Goal: Check status: Check status

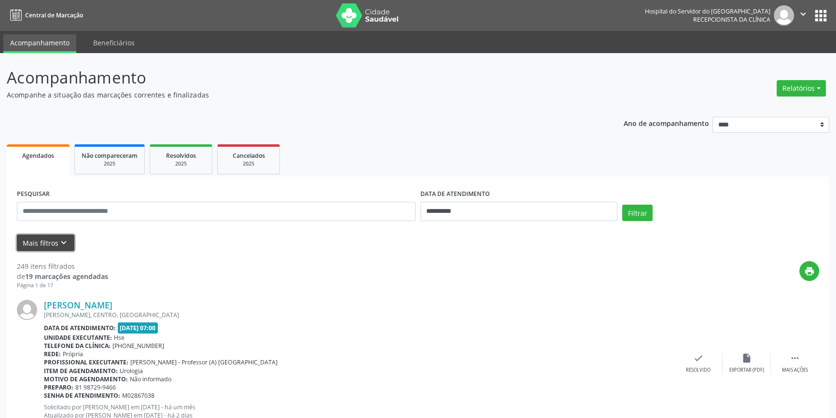
click at [63, 238] on icon "keyboard_arrow_down" at bounding box center [63, 242] width 11 height 11
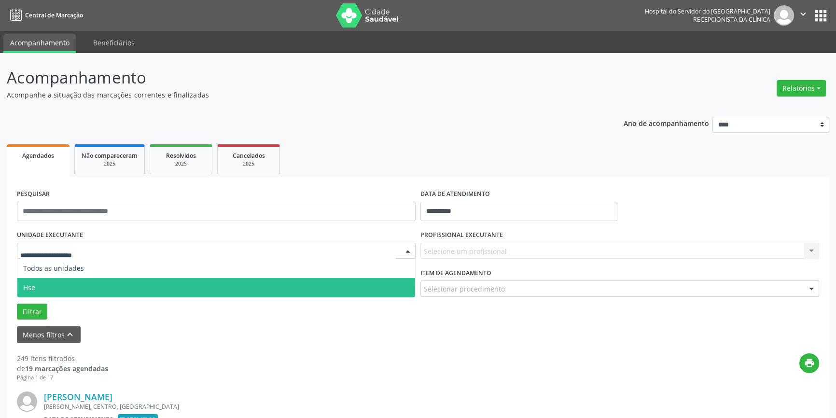
click at [48, 288] on span "Hse" at bounding box center [216, 287] width 398 height 19
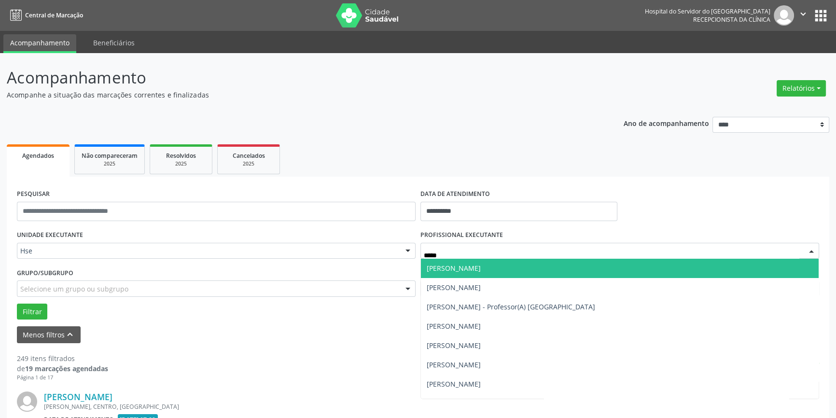
type input "******"
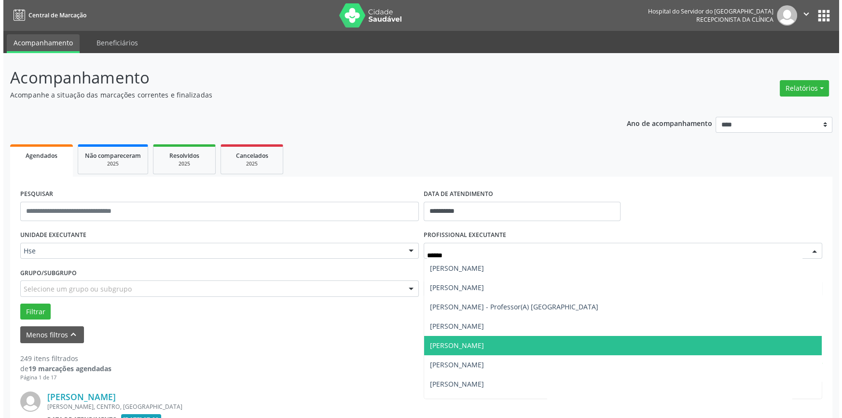
scroll to position [43, 0]
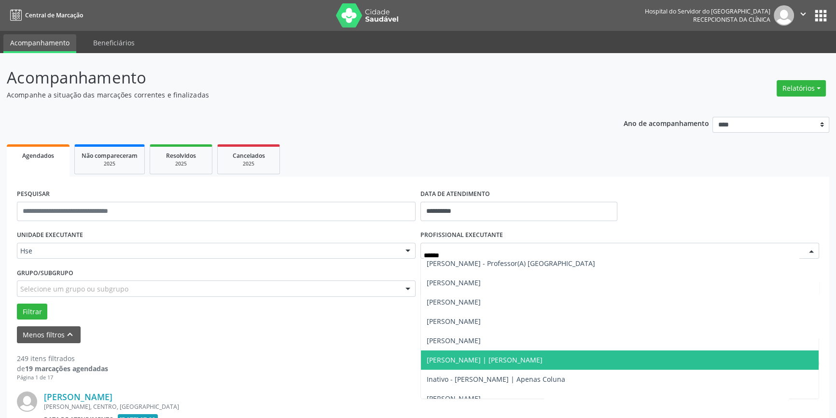
click at [471, 360] on span "[PERSON_NAME] | [PERSON_NAME]" at bounding box center [485, 359] width 116 height 9
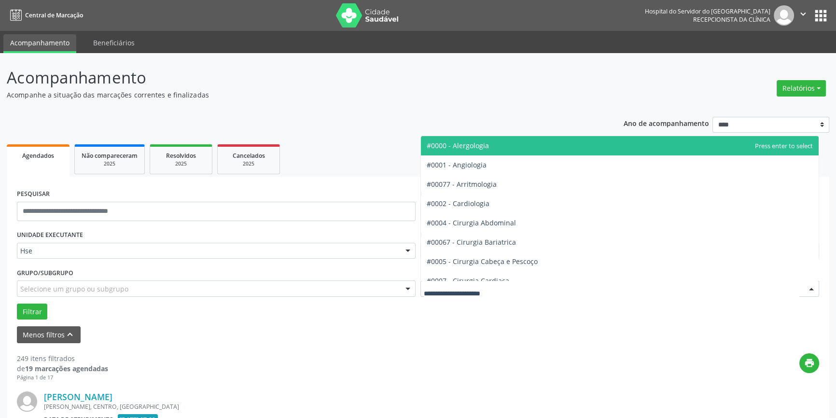
click at [511, 286] on div at bounding box center [619, 288] width 399 height 16
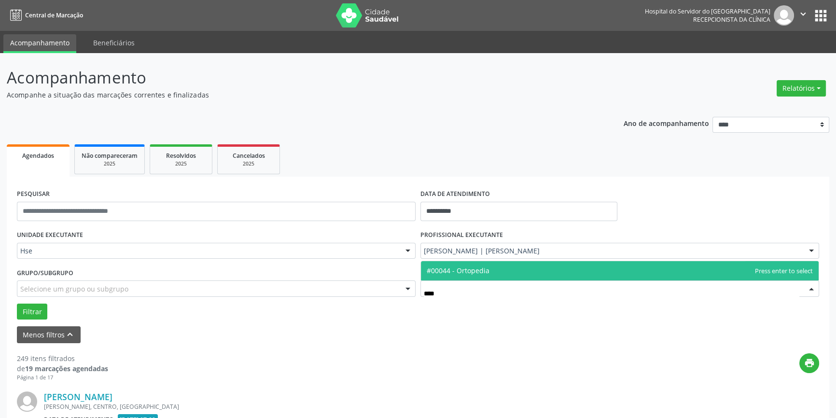
click at [483, 271] on span "#00044 - Ortopedia" at bounding box center [458, 270] width 63 height 9
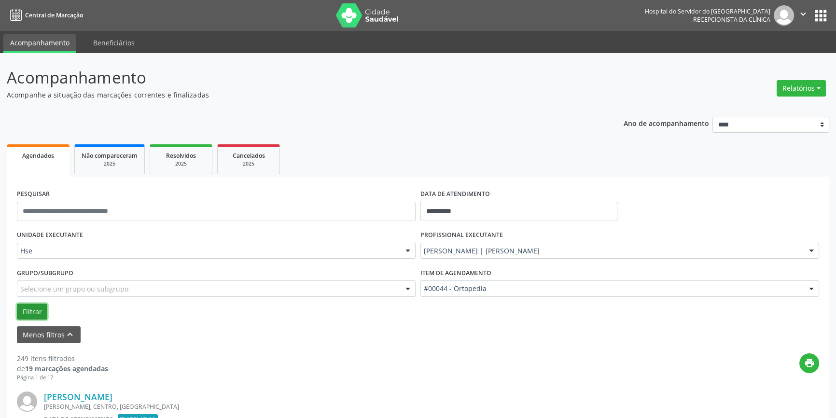
click at [29, 308] on button "Filtrar" at bounding box center [32, 311] width 30 height 16
click at [24, 308] on button "Filtrar" at bounding box center [32, 311] width 30 height 16
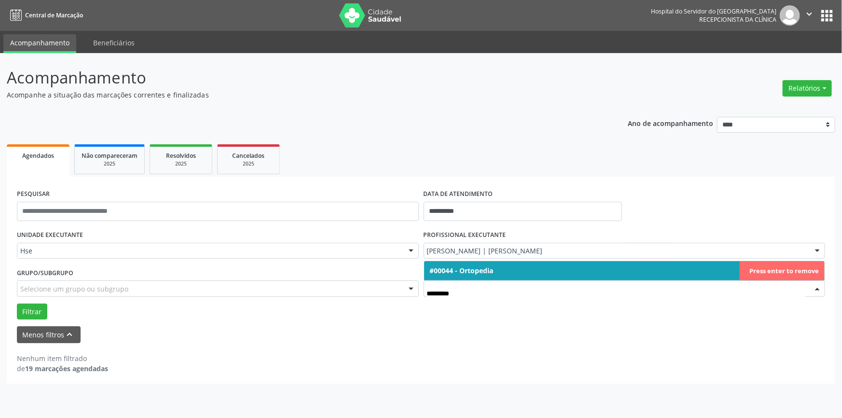
click at [707, 267] on span "#00044 - Ortopedia" at bounding box center [624, 270] width 401 height 19
type input "*********"
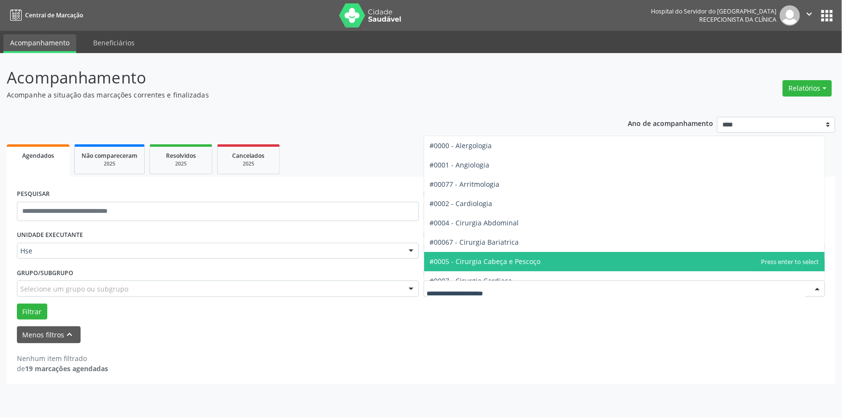
click at [605, 284] on div at bounding box center [625, 288] width 402 height 16
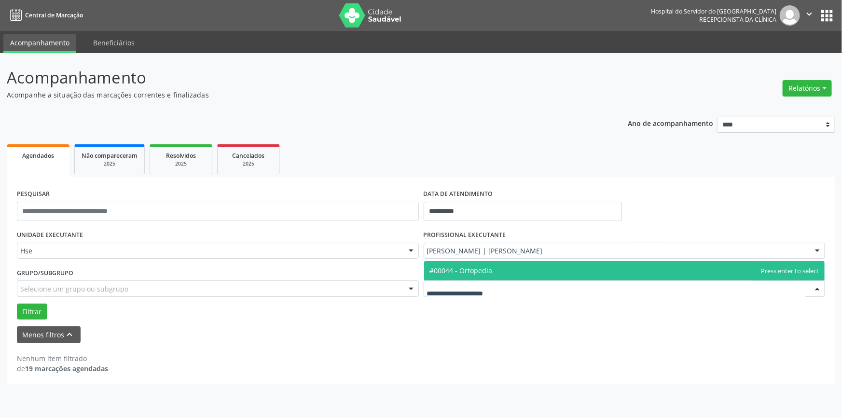
click at [515, 380] on div "**********" at bounding box center [421, 280] width 828 height 207
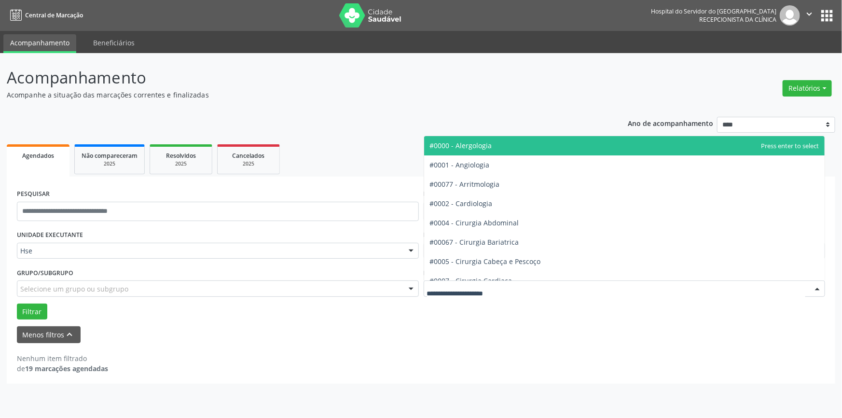
click at [511, 288] on div at bounding box center [625, 288] width 402 height 16
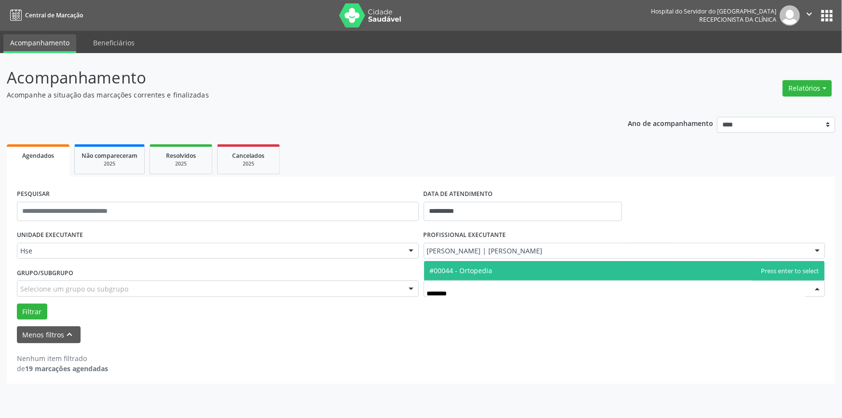
type input "*********"
click at [476, 291] on input "*********" at bounding box center [616, 293] width 379 height 19
click at [472, 270] on span "#00044 - Ortopedia" at bounding box center [461, 270] width 63 height 9
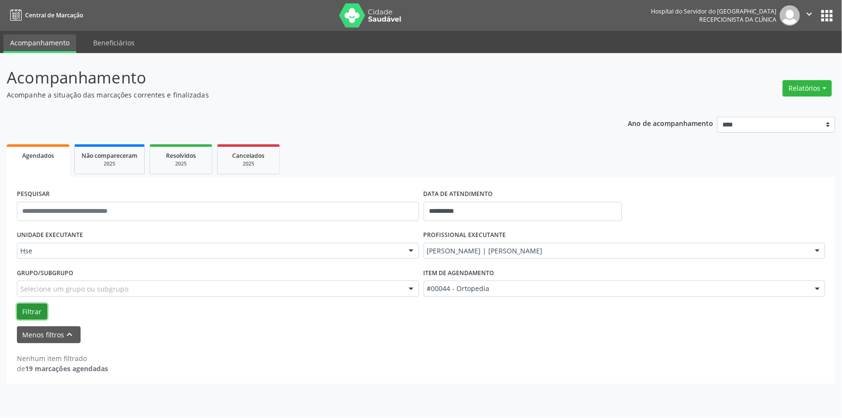
click at [36, 309] on button "Filtrar" at bounding box center [32, 311] width 30 height 16
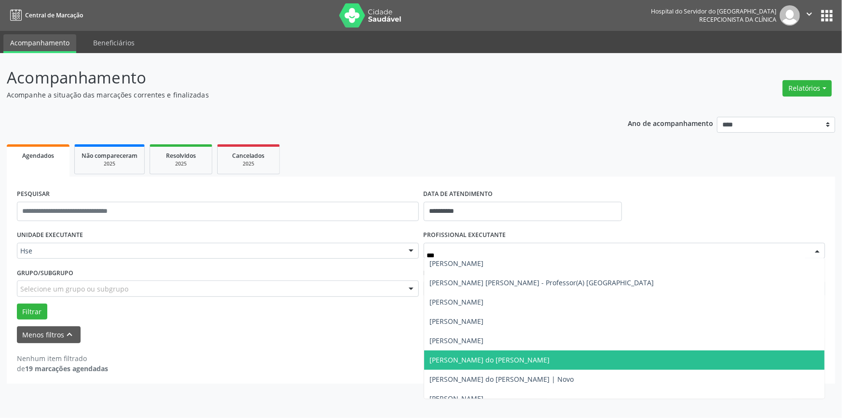
scroll to position [0, 0]
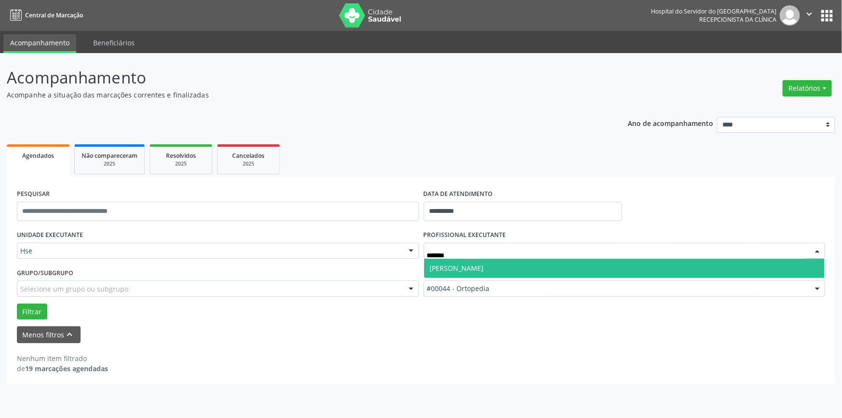
type input "********"
click at [466, 269] on span "[PERSON_NAME]" at bounding box center [457, 267] width 54 height 9
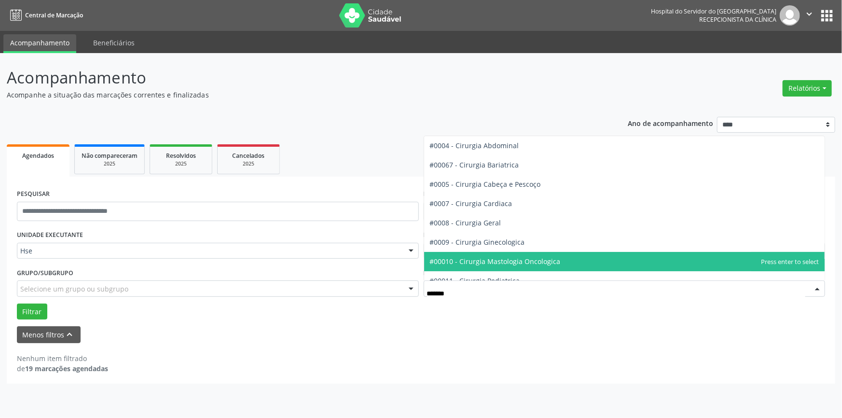
type input "********"
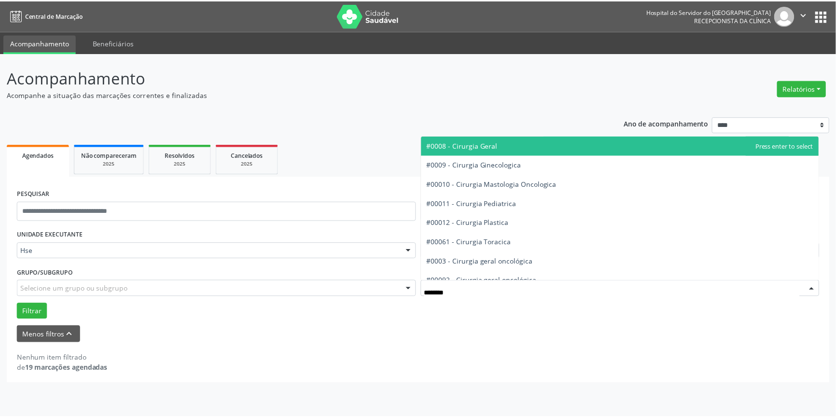
scroll to position [87, 0]
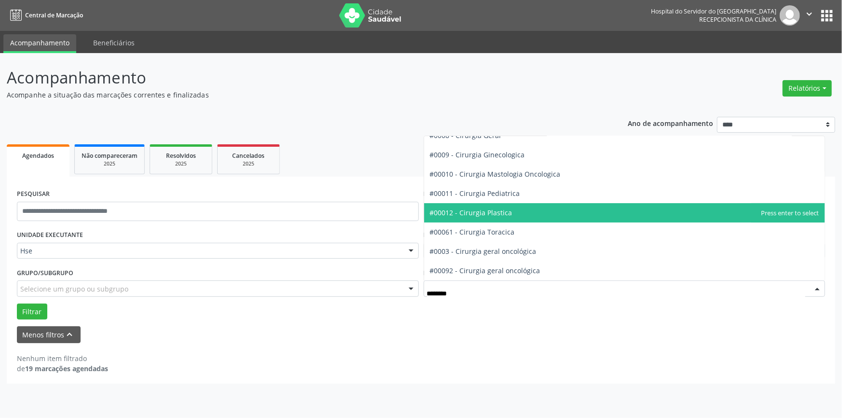
click at [482, 212] on span "#00012 - Cirurgia Plastica" at bounding box center [471, 212] width 83 height 9
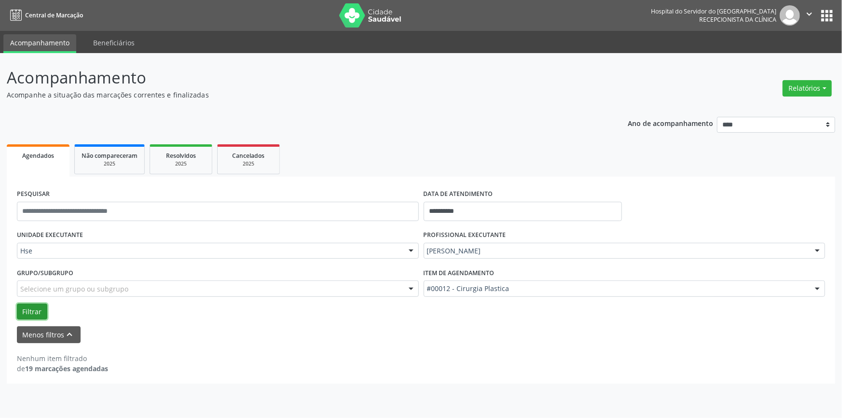
click at [25, 304] on button "Filtrar" at bounding box center [32, 311] width 30 height 16
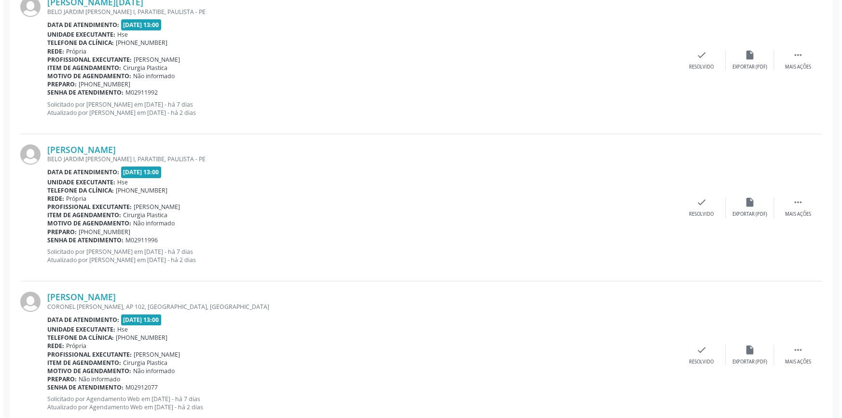
scroll to position [263, 0]
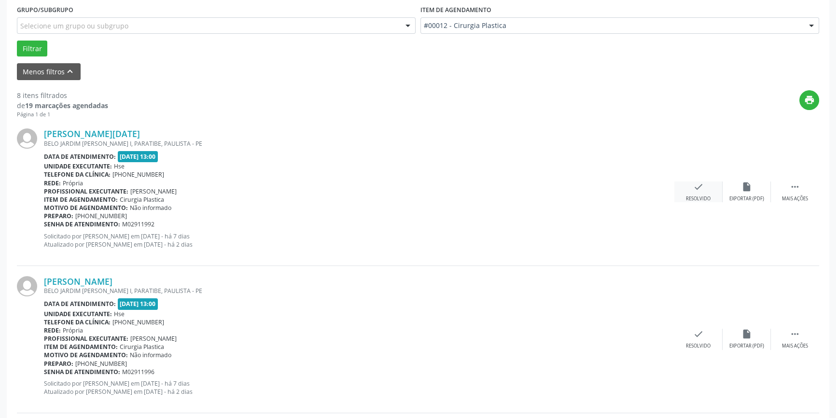
click at [688, 188] on div "check Resolvido" at bounding box center [698, 191] width 48 height 21
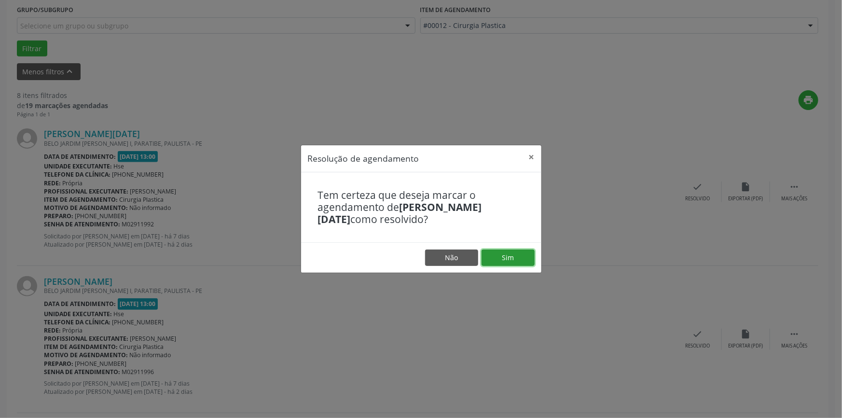
click at [516, 260] on button "Sim" at bounding box center [508, 257] width 53 height 16
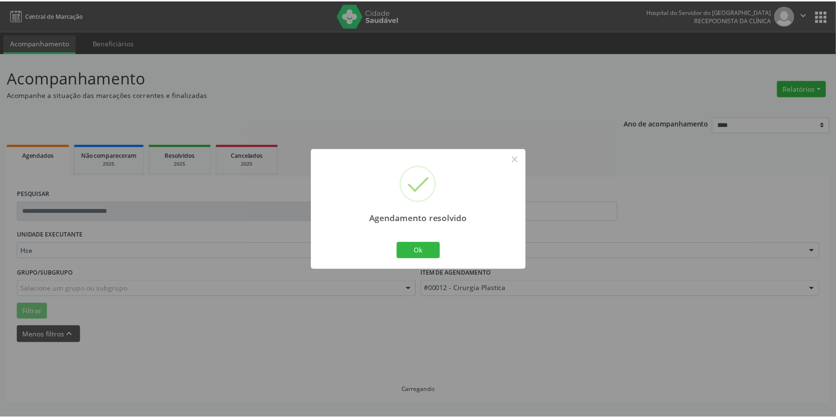
scroll to position [0, 0]
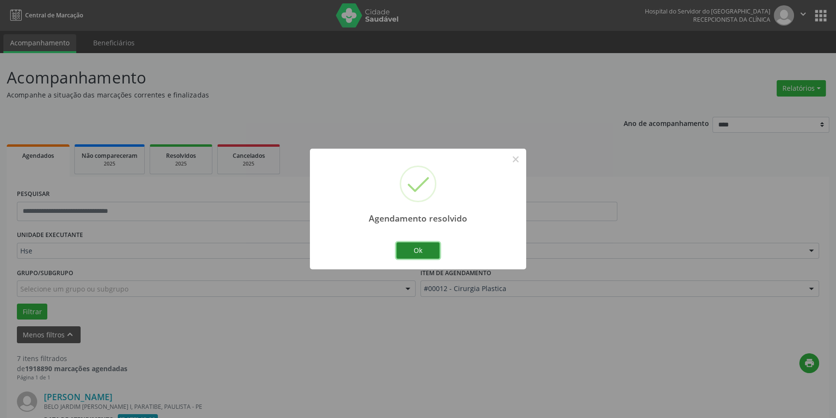
click at [430, 253] on button "Ok" at bounding box center [417, 250] width 43 height 16
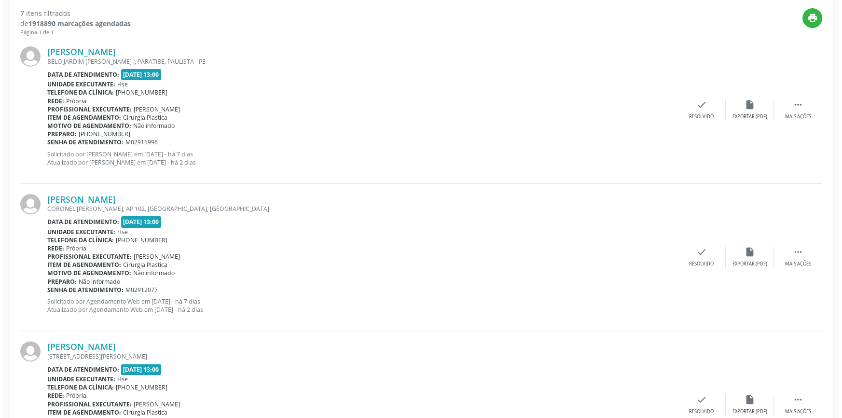
scroll to position [351, 0]
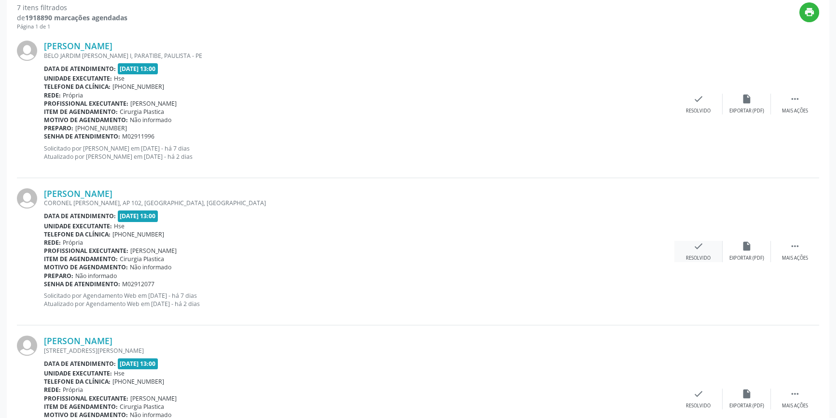
click at [691, 249] on div "check Resolvido" at bounding box center [698, 251] width 48 height 21
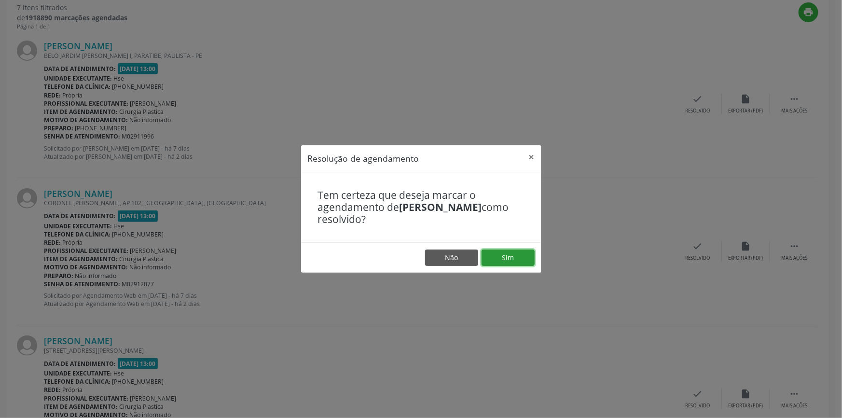
click at [521, 259] on button "Sim" at bounding box center [508, 257] width 53 height 16
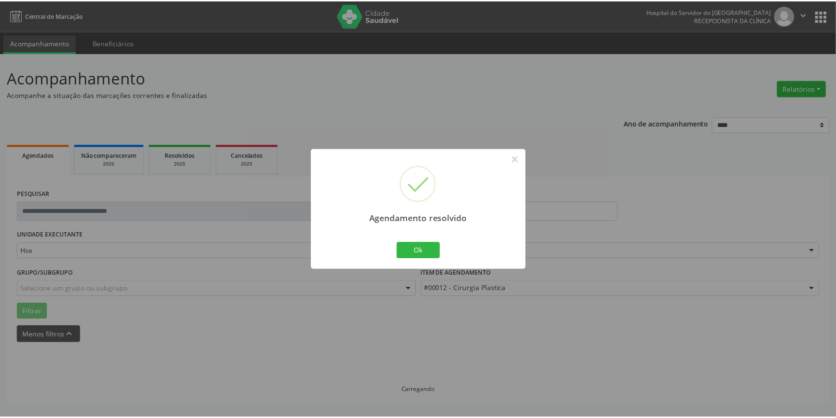
scroll to position [0, 0]
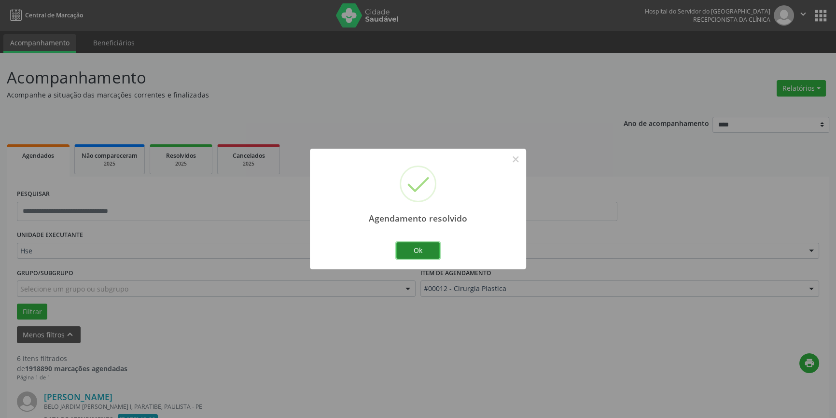
click at [425, 246] on button "Ok" at bounding box center [417, 250] width 43 height 16
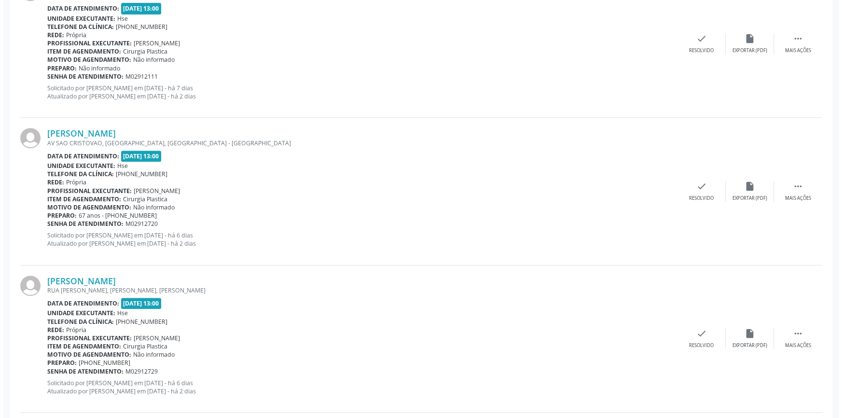
scroll to position [570, 0]
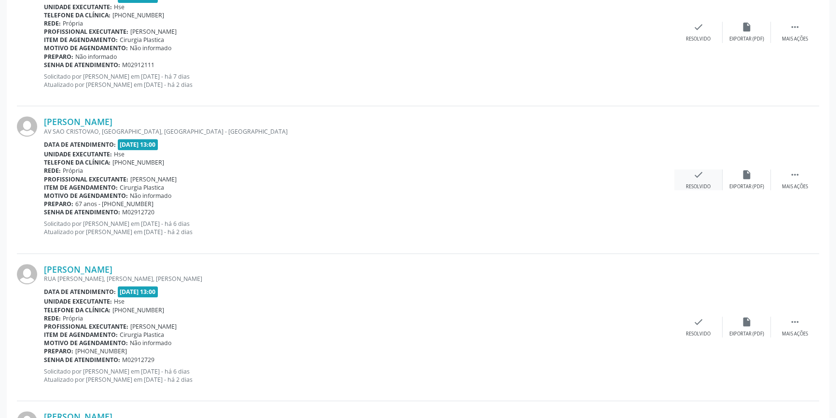
click at [686, 179] on div "check Resolvido" at bounding box center [698, 179] width 48 height 21
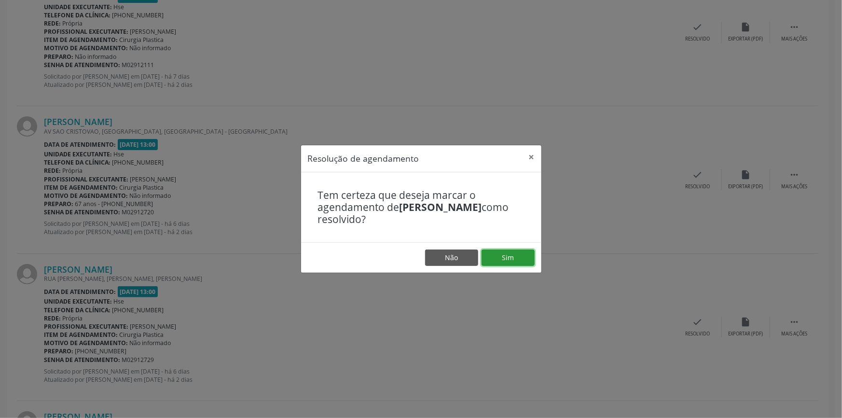
click at [516, 253] on button "Sim" at bounding box center [508, 257] width 53 height 16
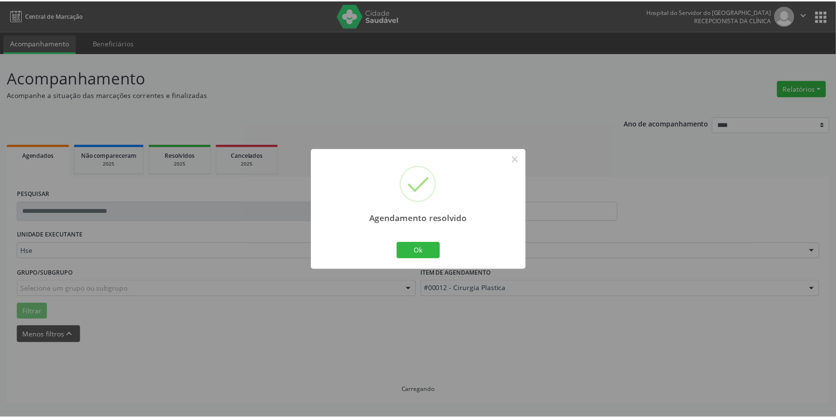
scroll to position [0, 0]
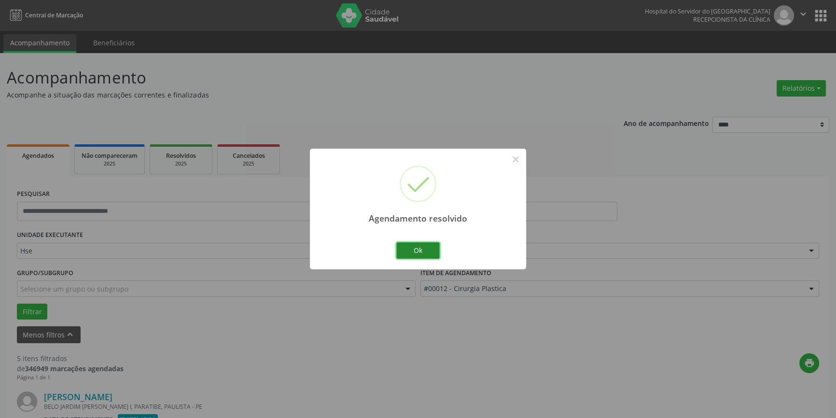
click at [421, 249] on button "Ok" at bounding box center [417, 250] width 43 height 16
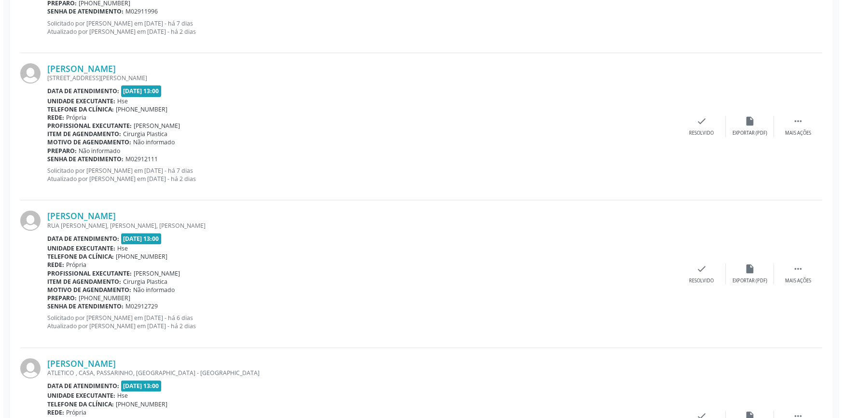
scroll to position [482, 0]
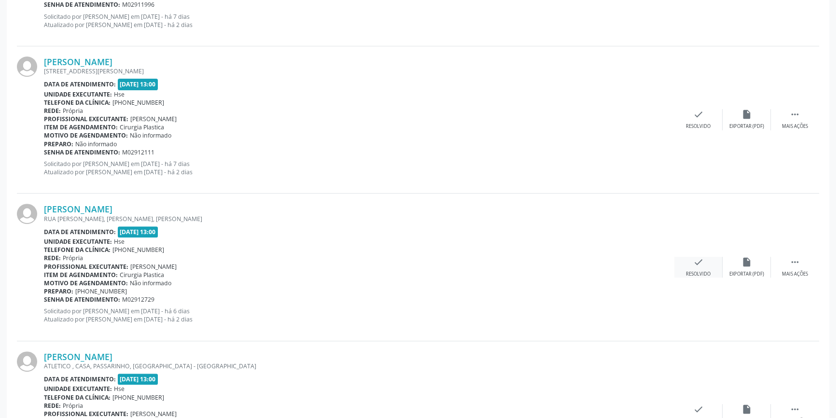
click at [694, 261] on icon "check" at bounding box center [698, 262] width 11 height 11
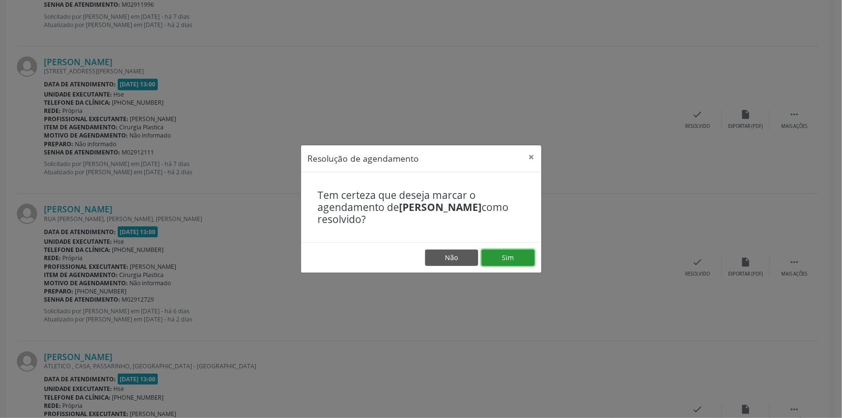
click at [521, 256] on button "Sim" at bounding box center [508, 257] width 53 height 16
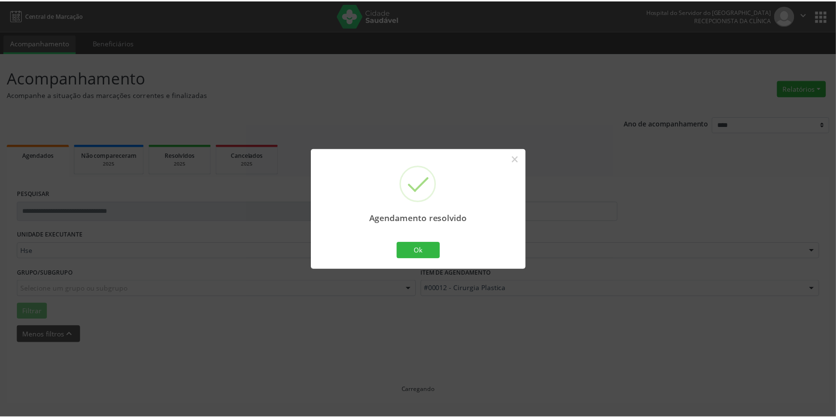
scroll to position [0, 0]
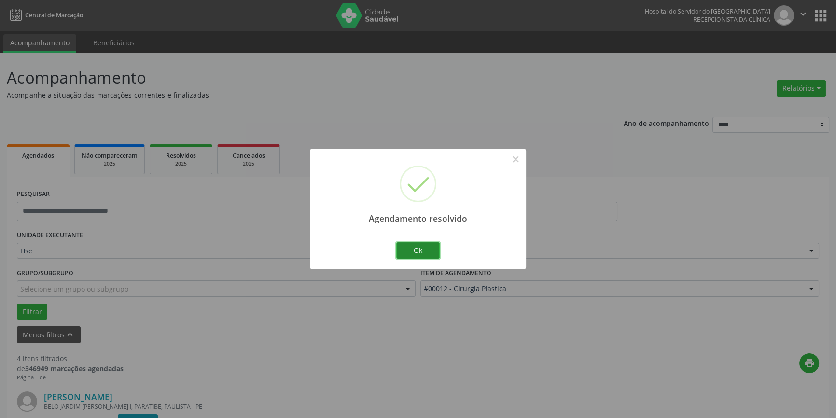
click at [426, 248] on button "Ok" at bounding box center [417, 250] width 43 height 16
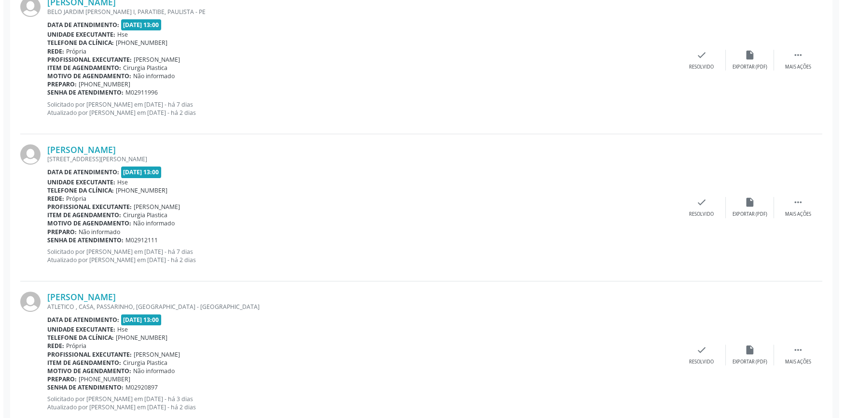
scroll to position [439, 0]
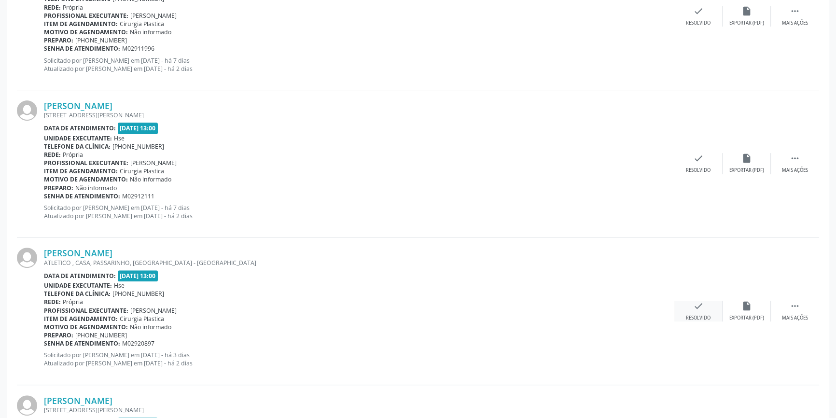
click at [701, 304] on icon "check" at bounding box center [698, 306] width 11 height 11
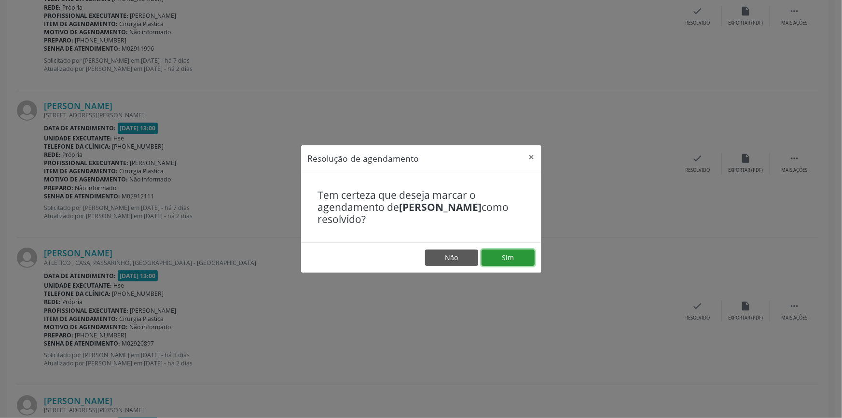
click at [503, 256] on button "Sim" at bounding box center [508, 257] width 53 height 16
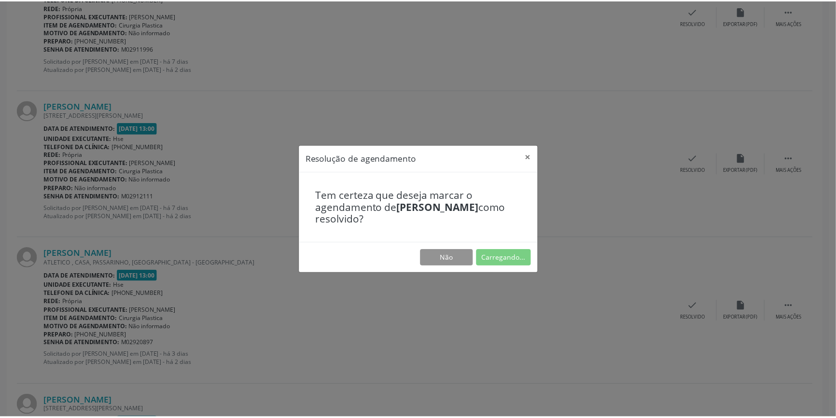
scroll to position [0, 0]
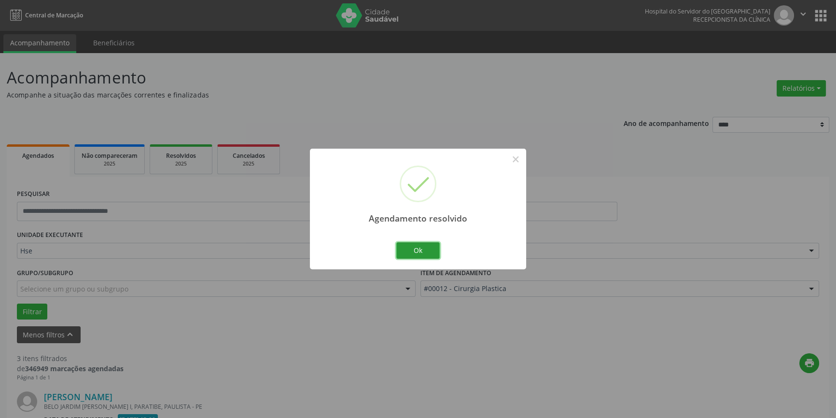
click at [422, 246] on button "Ok" at bounding box center [417, 250] width 43 height 16
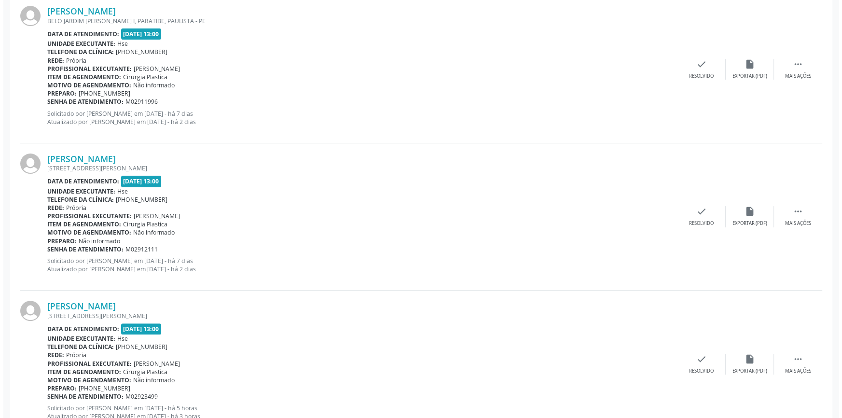
scroll to position [421, 0]
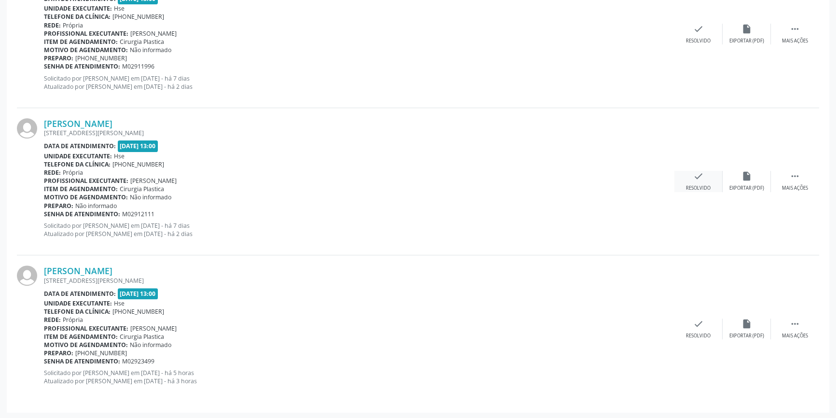
click at [700, 177] on icon "check" at bounding box center [698, 176] width 11 height 11
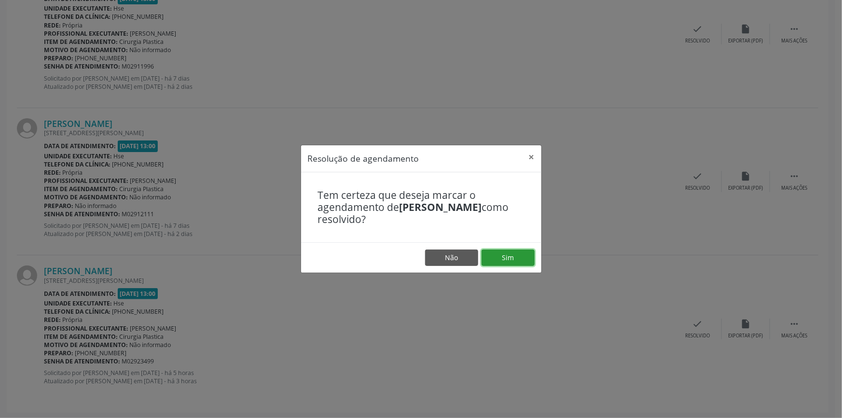
click at [512, 255] on button "Sim" at bounding box center [508, 257] width 53 height 16
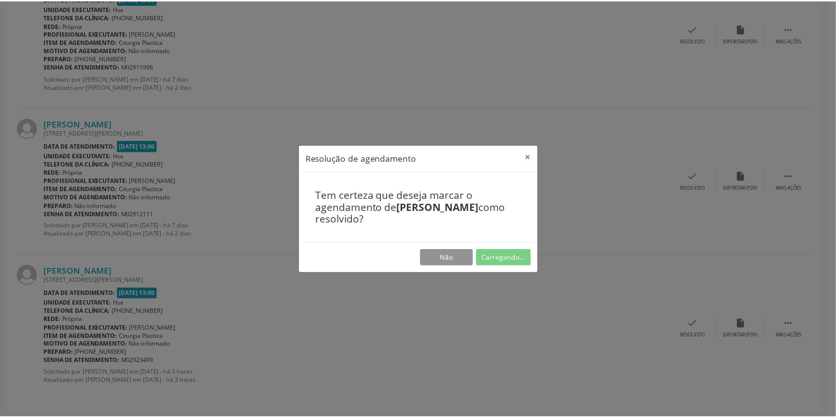
scroll to position [0, 0]
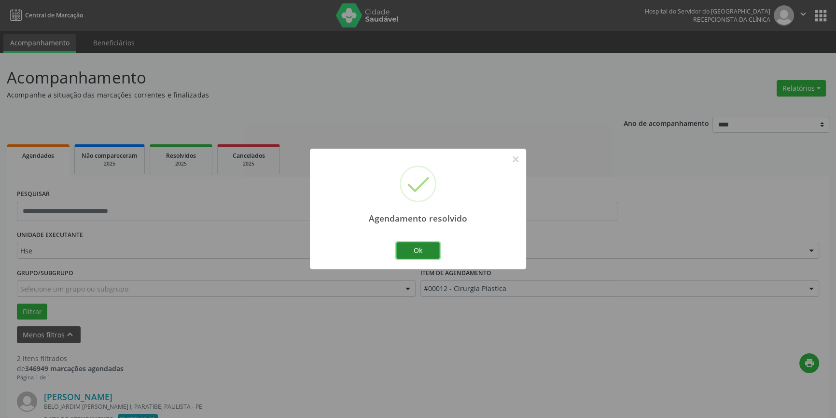
click at [417, 246] on button "Ok" at bounding box center [417, 250] width 43 height 16
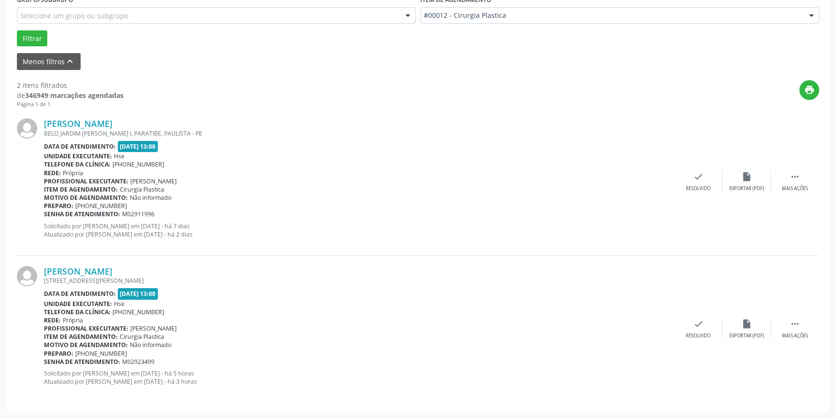
scroll to position [274, 0]
